Goal: Task Accomplishment & Management: Use online tool/utility

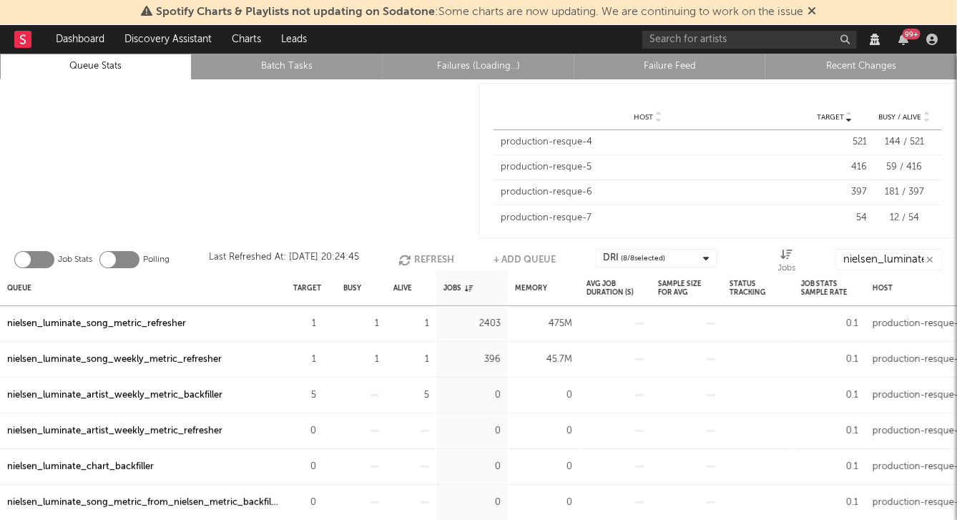
click at [778, 65] on link "Recent Changes" at bounding box center [861, 66] width 176 height 17
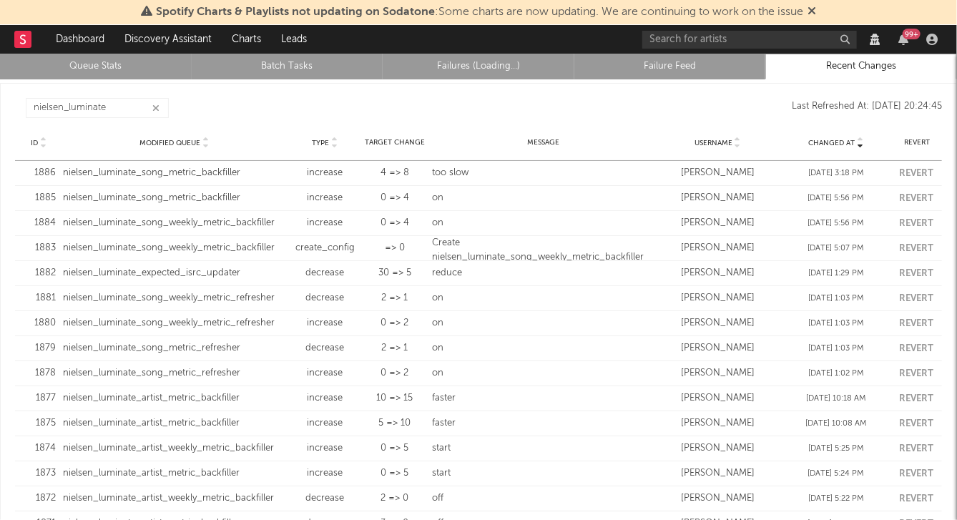
click at [73, 61] on link "Queue Stats" at bounding box center [96, 66] width 176 height 17
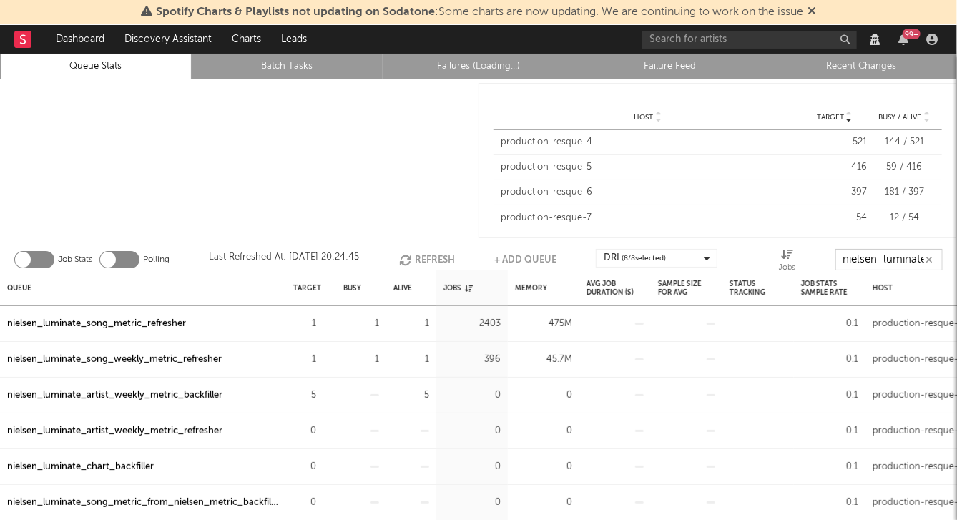
click at [778, 255] on input "nielsen_luminate" at bounding box center [889, 259] width 107 height 21
click at [134, 357] on div "nielsen_luminate_song_weekly_metric_refresher" at bounding box center [114, 359] width 215 height 17
click at [137, 326] on div "nielsen_luminate_song_metric_refresher" at bounding box center [96, 324] width 179 height 17
click at [145, 319] on div "nielsen_luminate_song_metric_refresher" at bounding box center [96, 324] width 179 height 17
click at [778, 62] on link "Recent Changes" at bounding box center [861, 66] width 176 height 17
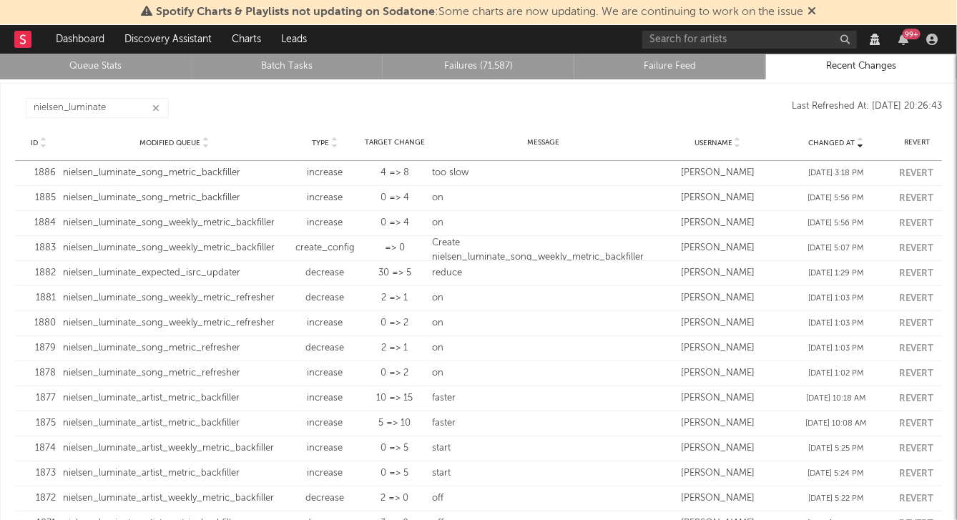
click at [115, 67] on link "Queue Stats" at bounding box center [96, 66] width 176 height 17
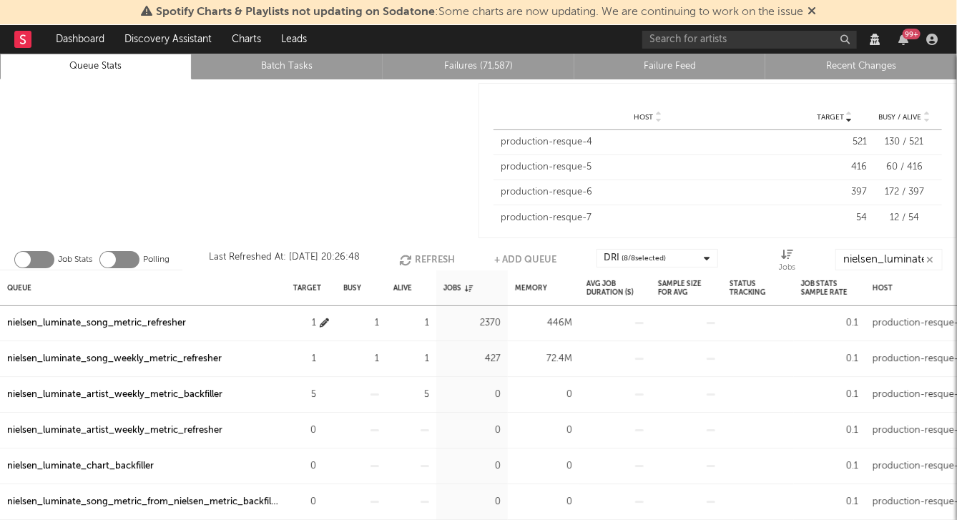
click at [322, 323] on icon "button" at bounding box center [324, 322] width 9 height 9
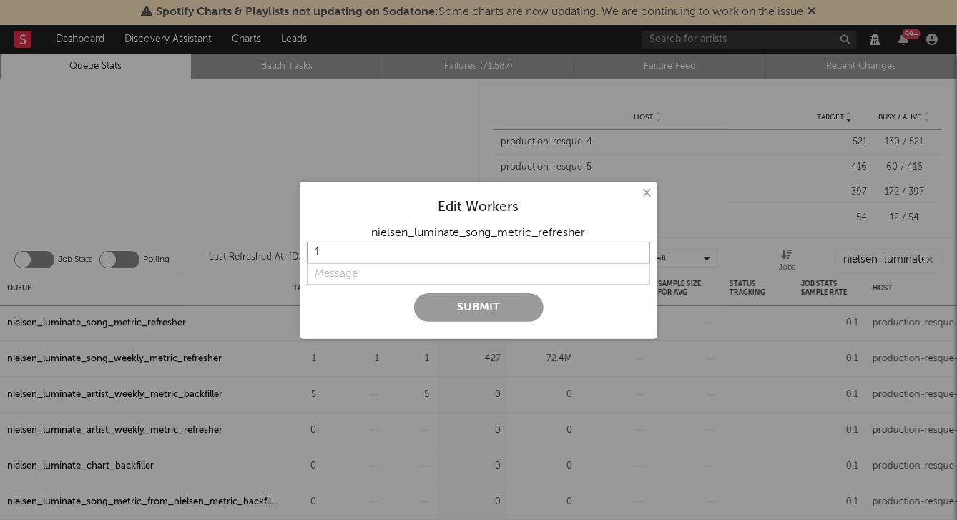
drag, startPoint x: 359, startPoint y: 260, endPoint x: 226, endPoint y: 253, distance: 133.2
click at [229, 254] on div "× Edit Workers nielsen_luminate_song_metric_refresher 1 Submit" at bounding box center [478, 260] width 957 height 520
type input "7"
click at [431, 303] on button "Submit" at bounding box center [479, 307] width 130 height 29
click at [351, 273] on input "string" at bounding box center [478, 273] width 343 height 21
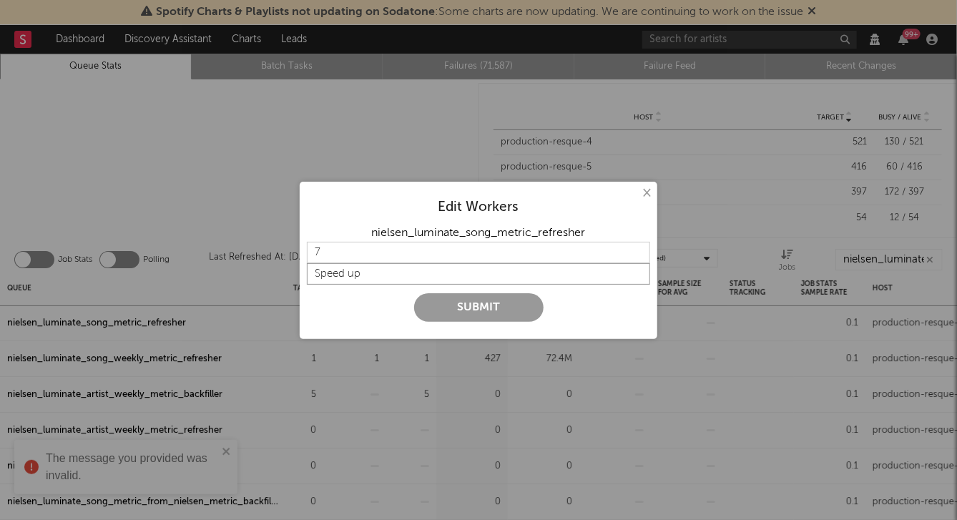
type input "Speed up"
click at [451, 304] on button "Submit" at bounding box center [479, 307] width 130 height 29
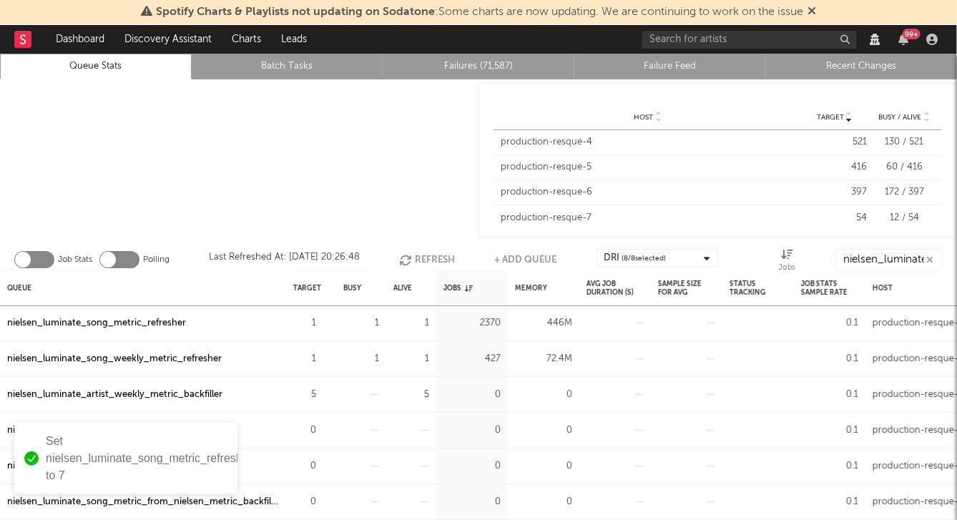
scroll to position [24, 0]
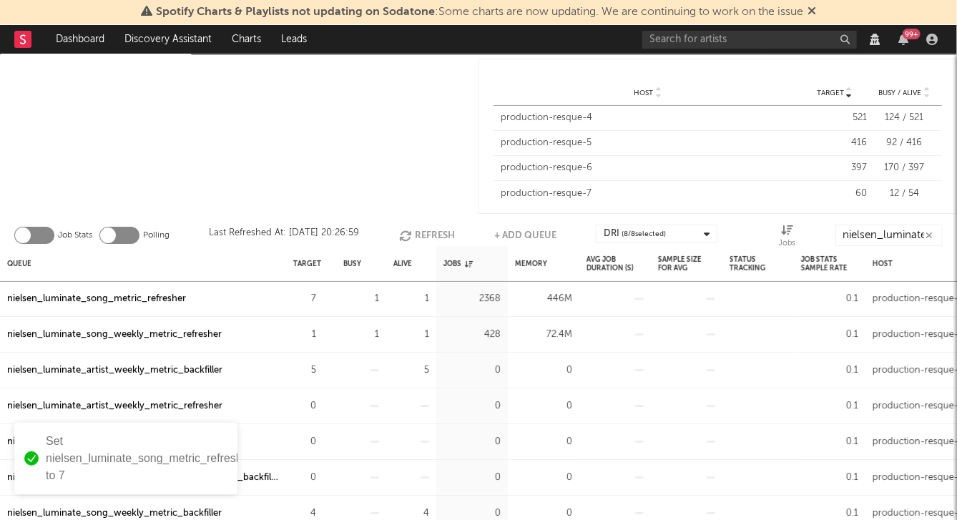
click at [166, 333] on div "nielsen_luminate_song_weekly_metric_refresher" at bounding box center [114, 334] width 215 height 17
click at [325, 332] on icon "button" at bounding box center [324, 334] width 9 height 9
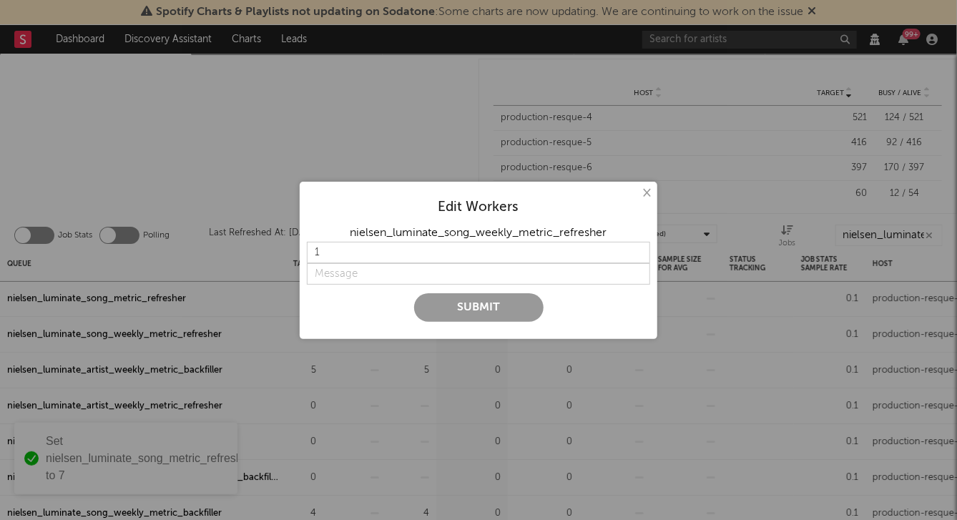
click at [371, 241] on div "nielsen_luminate_song_weekly_metric_refresher" at bounding box center [478, 233] width 343 height 17
drag, startPoint x: 366, startPoint y: 250, endPoint x: 224, endPoint y: 249, distance: 142.4
click at [225, 250] on div "× Edit Workers nielsen_luminate_song_weekly_metric_refresher 1 Submit" at bounding box center [478, 260] width 957 height 520
type input "7"
click at [333, 278] on input "string" at bounding box center [478, 273] width 343 height 21
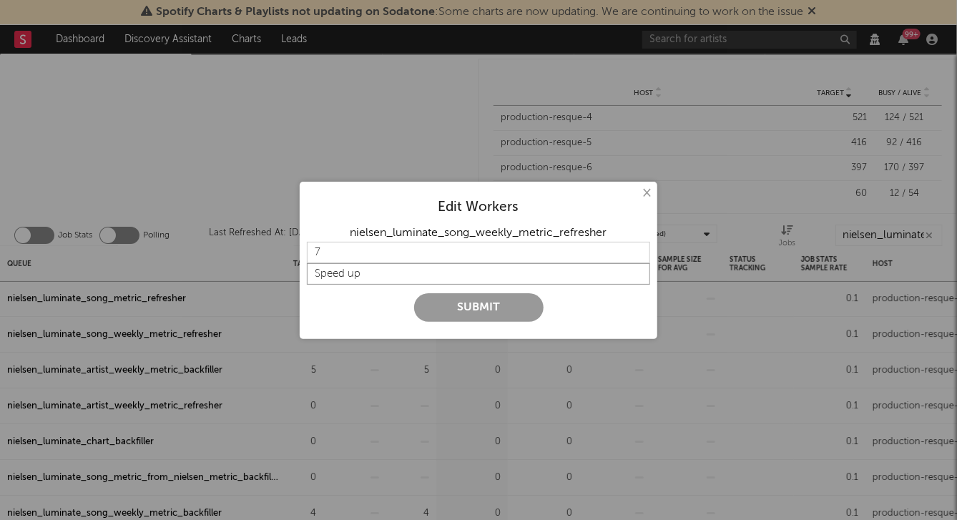
type input "Speed up"
click at [444, 306] on button "Submit" at bounding box center [479, 307] width 130 height 29
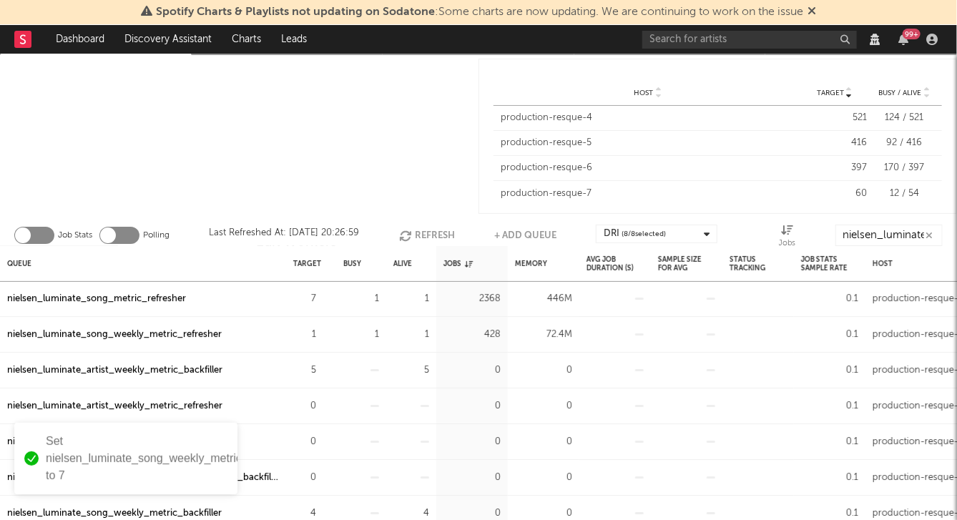
click at [321, 176] on div at bounding box center [239, 136] width 479 height 162
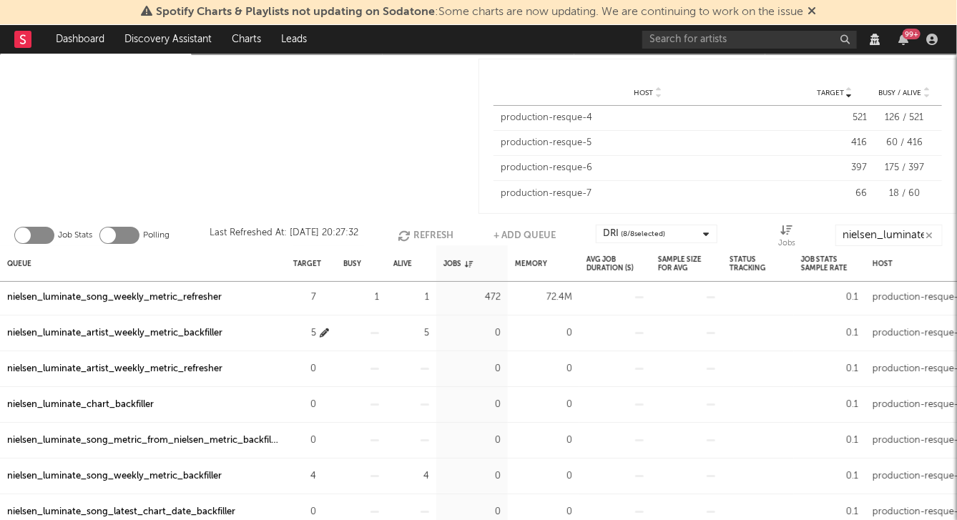
click at [323, 333] on icon "button" at bounding box center [324, 332] width 9 height 9
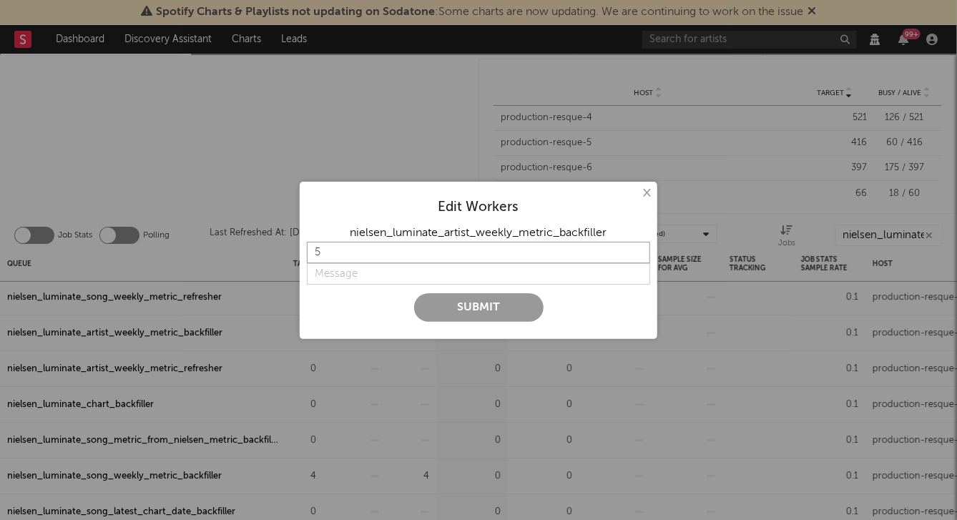
drag, startPoint x: 370, startPoint y: 257, endPoint x: 295, endPoint y: 254, distance: 75.2
click at [296, 253] on div "× Edit Workers nielsen_luminate_artist_weekly_metric_backfiller 5 Submit" at bounding box center [478, 260] width 957 height 520
type input "0"
type input "backfill completed"
click at [435, 308] on button "Submit" at bounding box center [479, 307] width 130 height 29
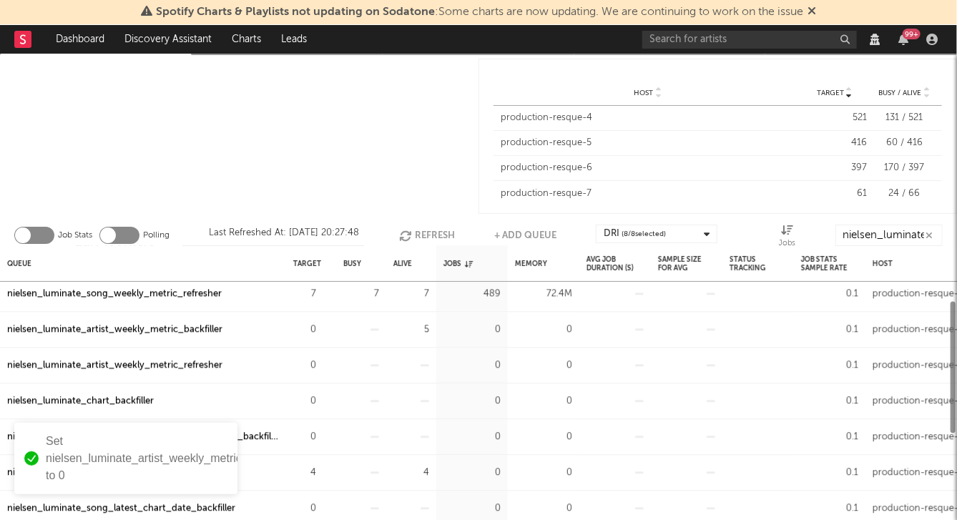
click at [195, 325] on div "nielsen_luminate_artist_weekly_metric_backfiller" at bounding box center [114, 329] width 215 height 17
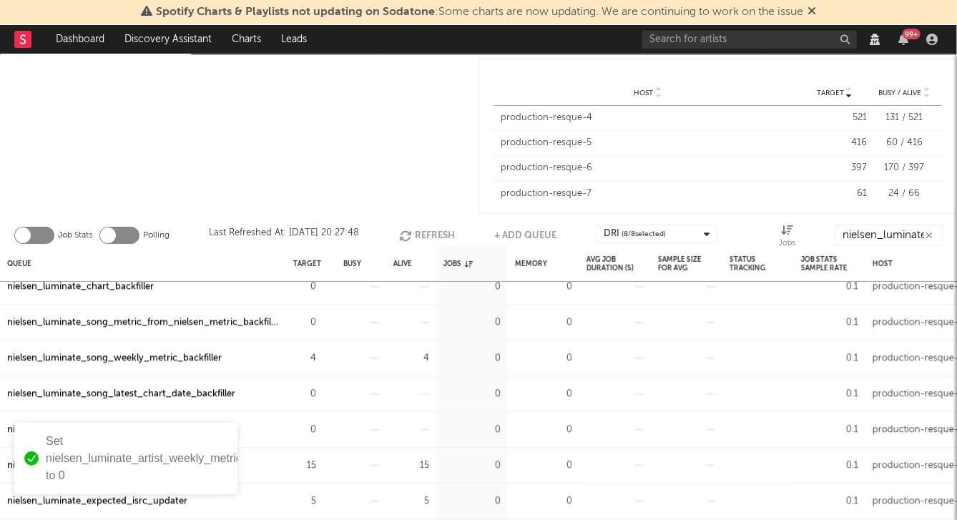
click at [191, 359] on div "nielsen_luminate_song_weekly_metric_backfiller" at bounding box center [114, 358] width 215 height 17
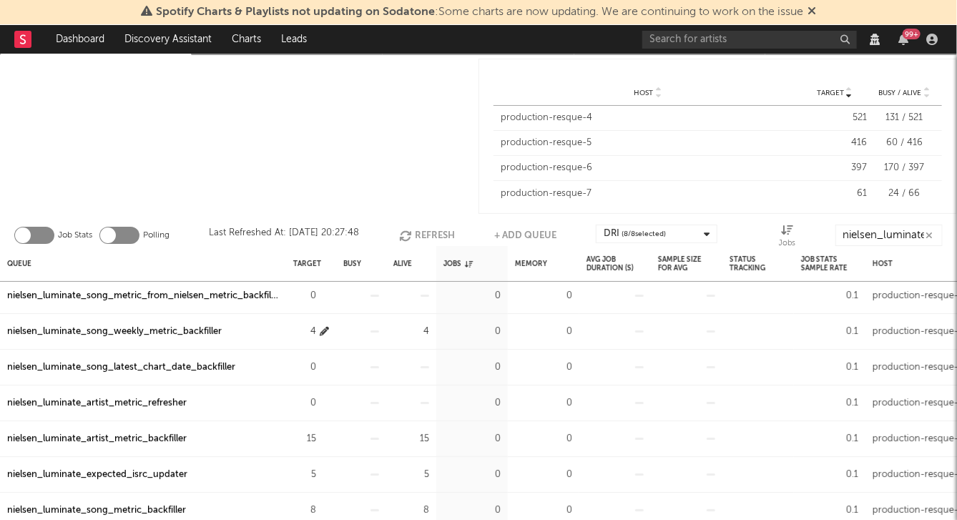
click at [326, 331] on icon "button" at bounding box center [324, 331] width 9 height 9
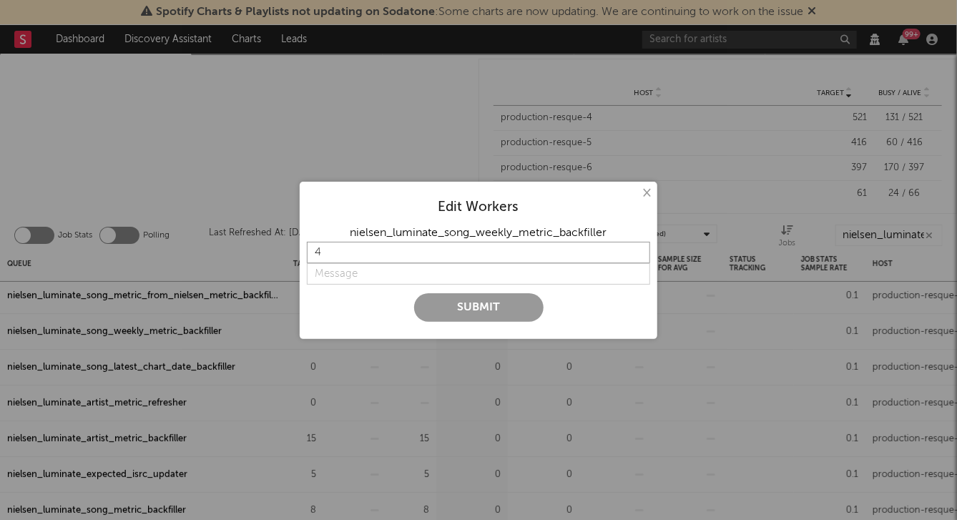
drag, startPoint x: 364, startPoint y: 253, endPoint x: 234, endPoint y: 245, distance: 130.5
click at [238, 245] on div "× Edit Workers nielsen_luminate_song_weekly_metric_backfiller 4 Submit" at bounding box center [478, 260] width 957 height 520
type input "0"
type input "backfill completed"
click at [434, 301] on button "Submit" at bounding box center [479, 307] width 130 height 29
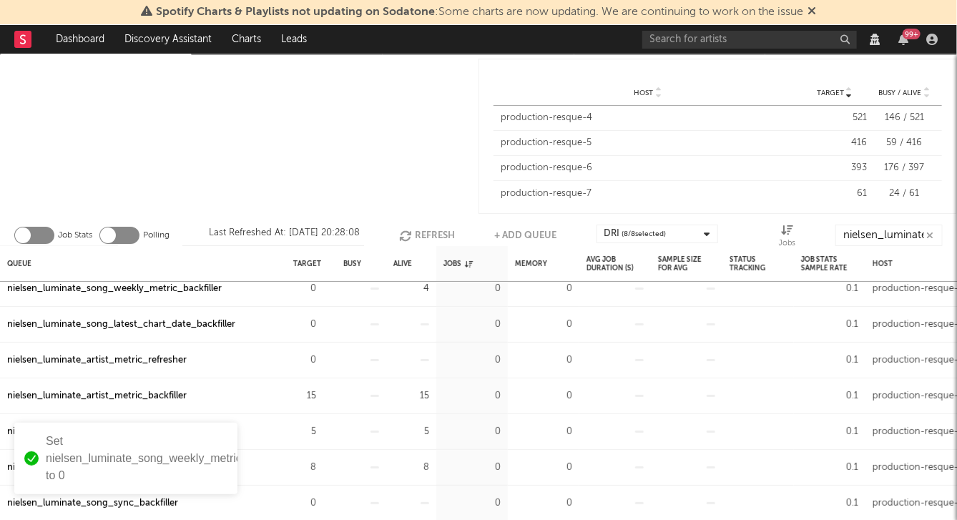
click at [137, 397] on div "nielsen_luminate_artist_metric_backfiller" at bounding box center [97, 396] width 180 height 17
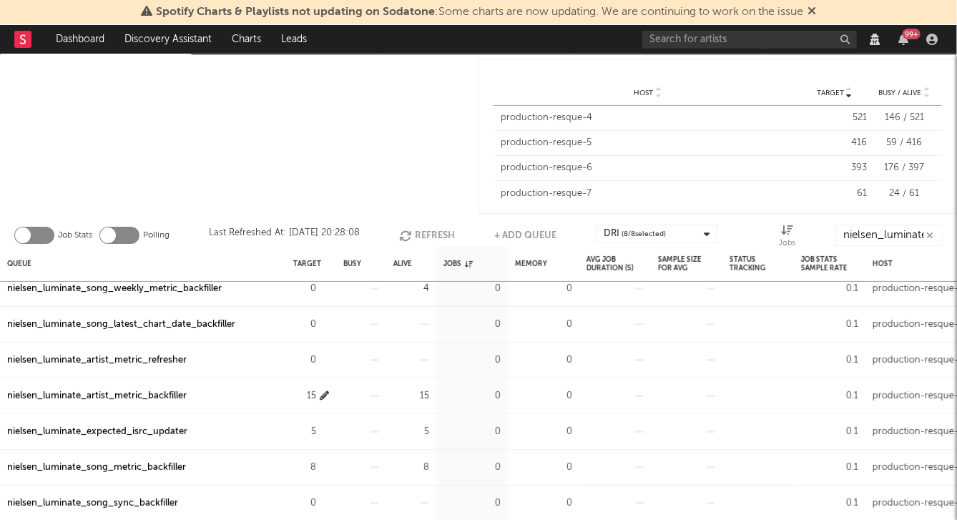
click at [321, 394] on icon "button" at bounding box center [324, 395] width 9 height 9
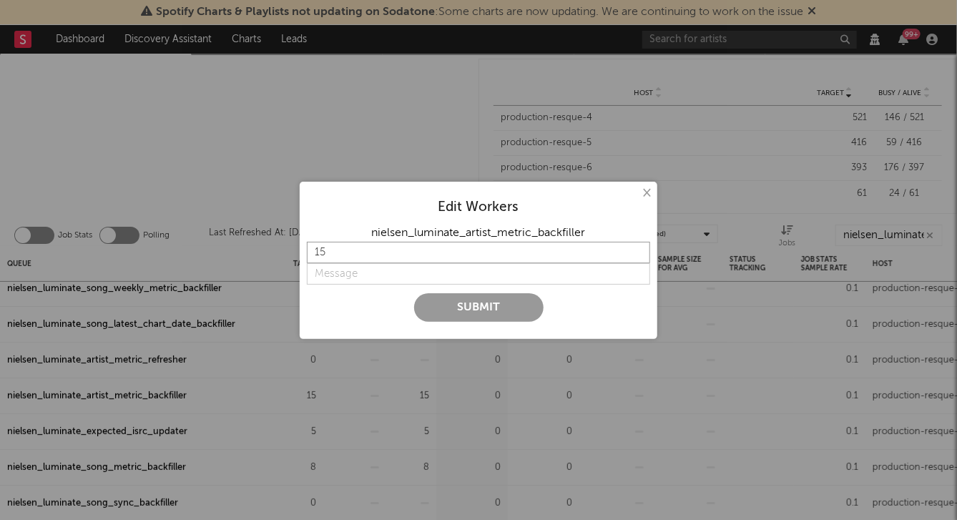
click at [347, 260] on input "15" at bounding box center [478, 252] width 343 height 21
type input "1"
type input "0"
type input "backfill completed"
click at [454, 311] on button "Submit" at bounding box center [479, 307] width 130 height 29
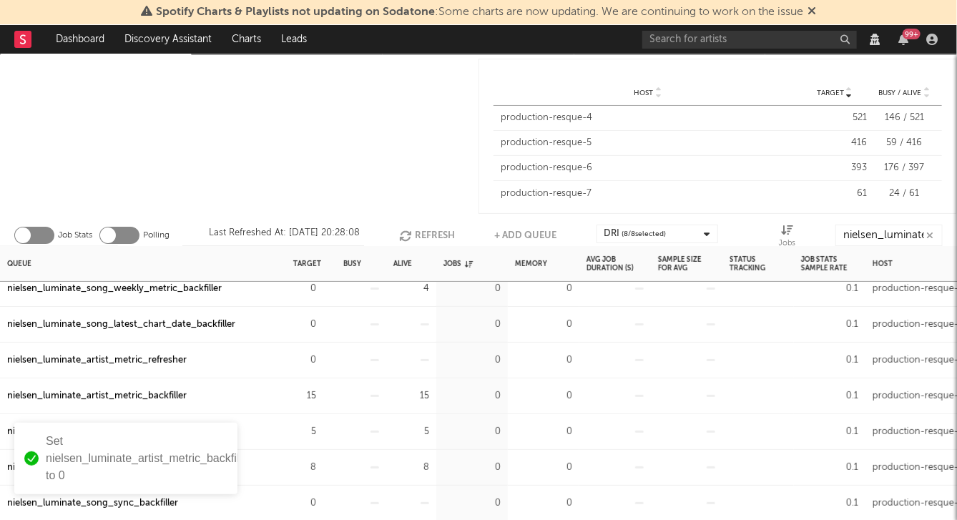
click at [246, 462] on div "nielsen_luminate_song_metric_backfiller" at bounding box center [143, 468] width 286 height 36
click at [7, 462] on div "nielsen_luminate_song_metric_backfiller" at bounding box center [96, 467] width 179 height 17
click at [324, 469] on icon "button" at bounding box center [324, 467] width 9 height 9
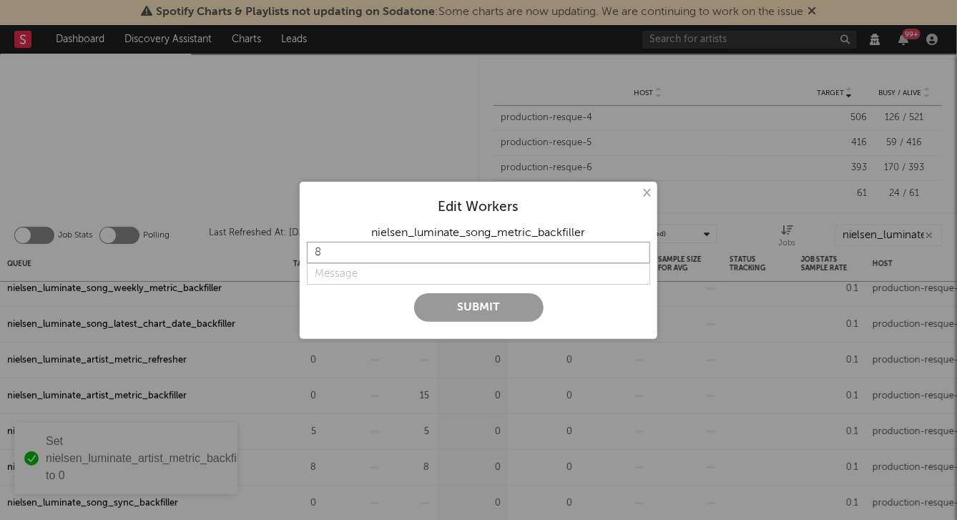
drag, startPoint x: 355, startPoint y: 251, endPoint x: 281, endPoint y: 248, distance: 73.8
click at [296, 248] on div "× Edit Workers nielsen_luminate_song_metric_backfiller 8 Submit" at bounding box center [478, 260] width 957 height 520
type input "0"
click at [331, 265] on input "string" at bounding box center [478, 273] width 343 height 21
type input "backfill completed"
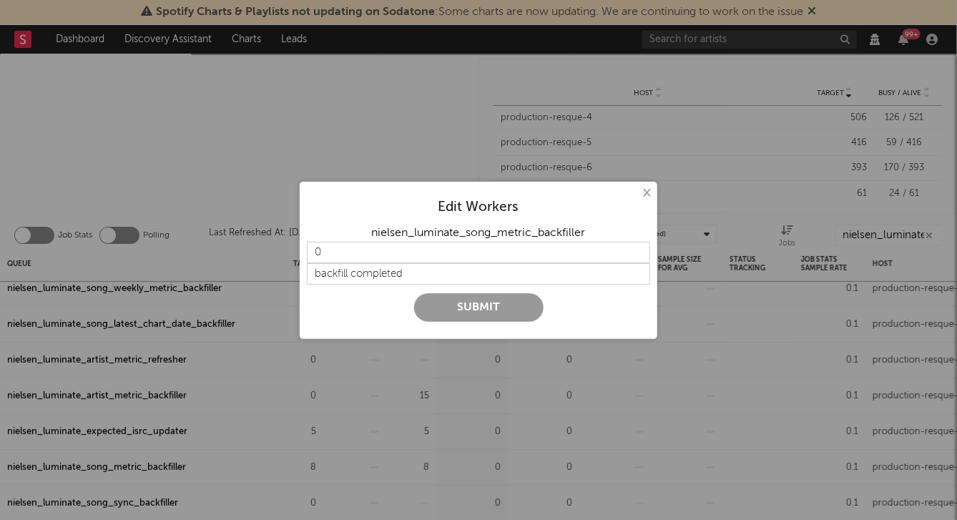
click at [439, 308] on button "Submit" at bounding box center [479, 307] width 130 height 29
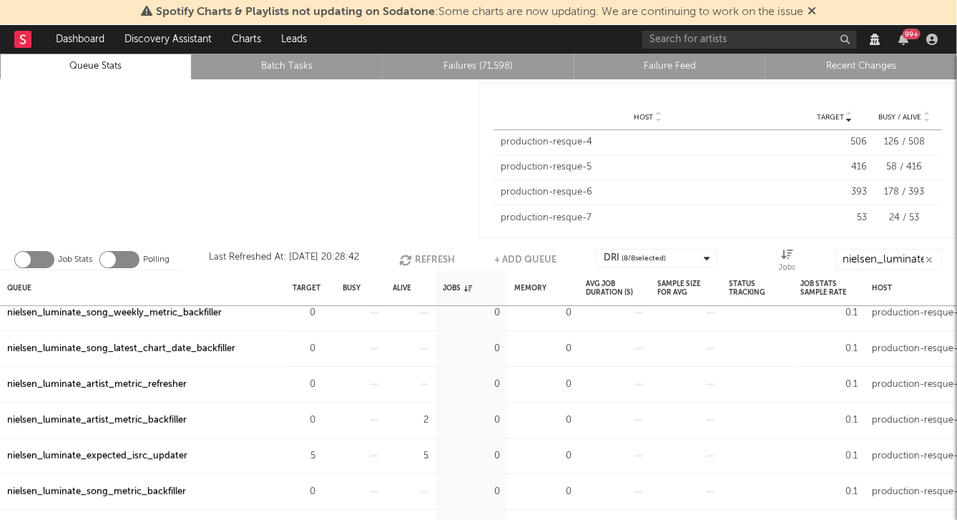
click at [857, 69] on link "Recent Changes" at bounding box center [861, 66] width 176 height 17
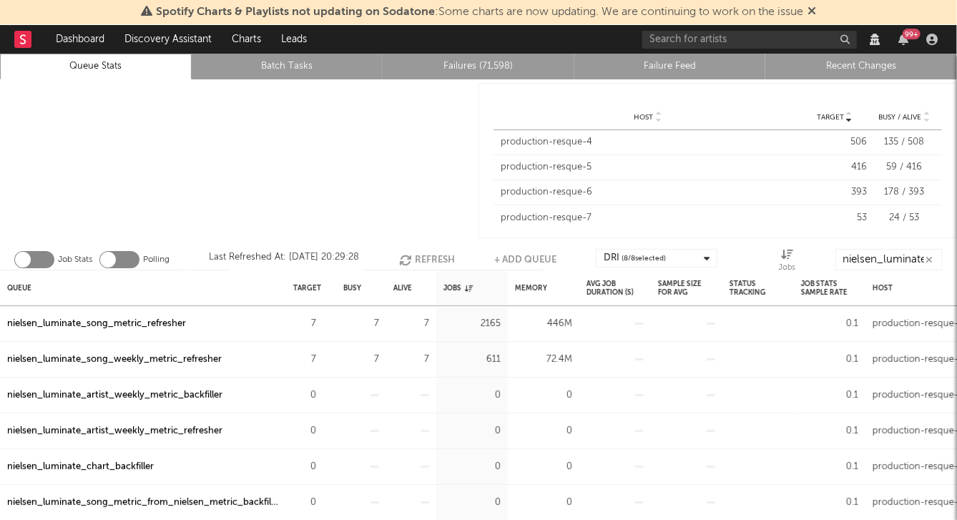
click at [116, 322] on div "nielsen_luminate_song_metric_refresher" at bounding box center [96, 324] width 179 height 17
